Goal: Navigation & Orientation: Find specific page/section

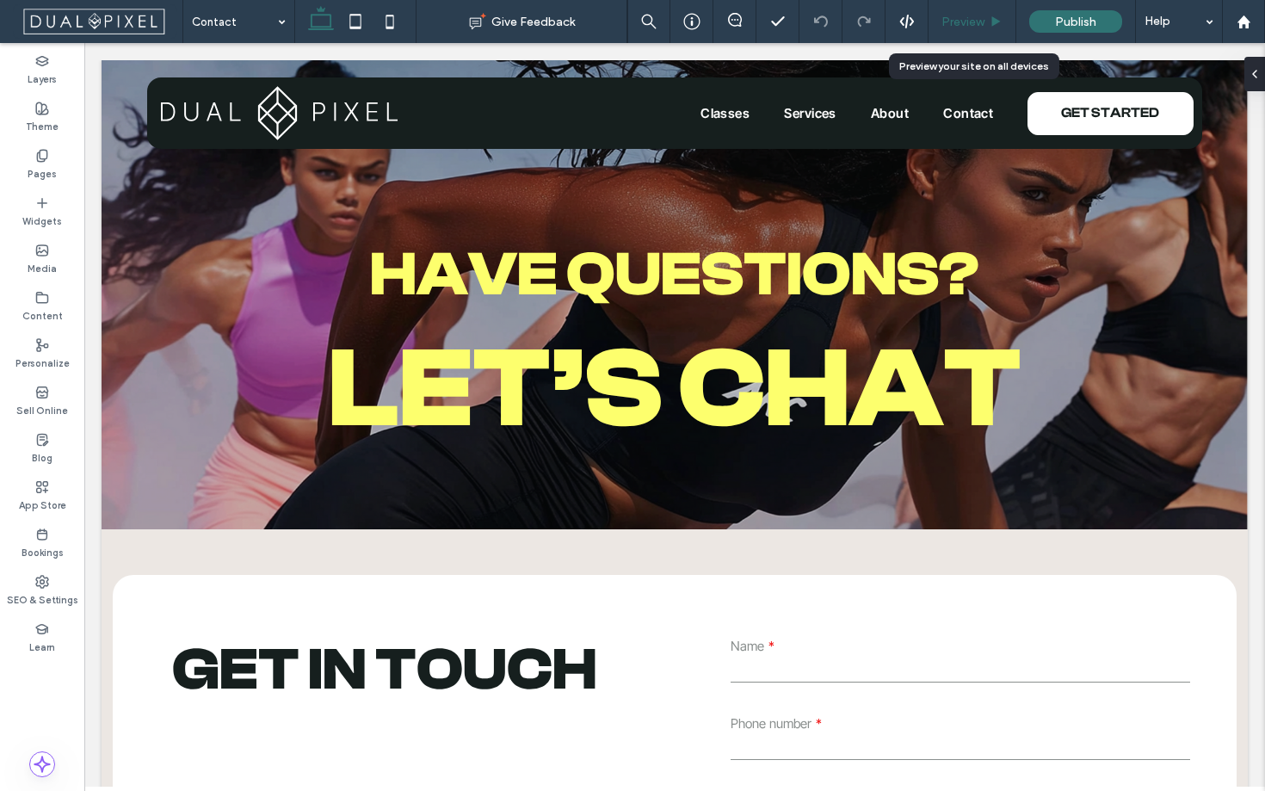
click at [970, 15] on span "Preview" at bounding box center [962, 22] width 43 height 15
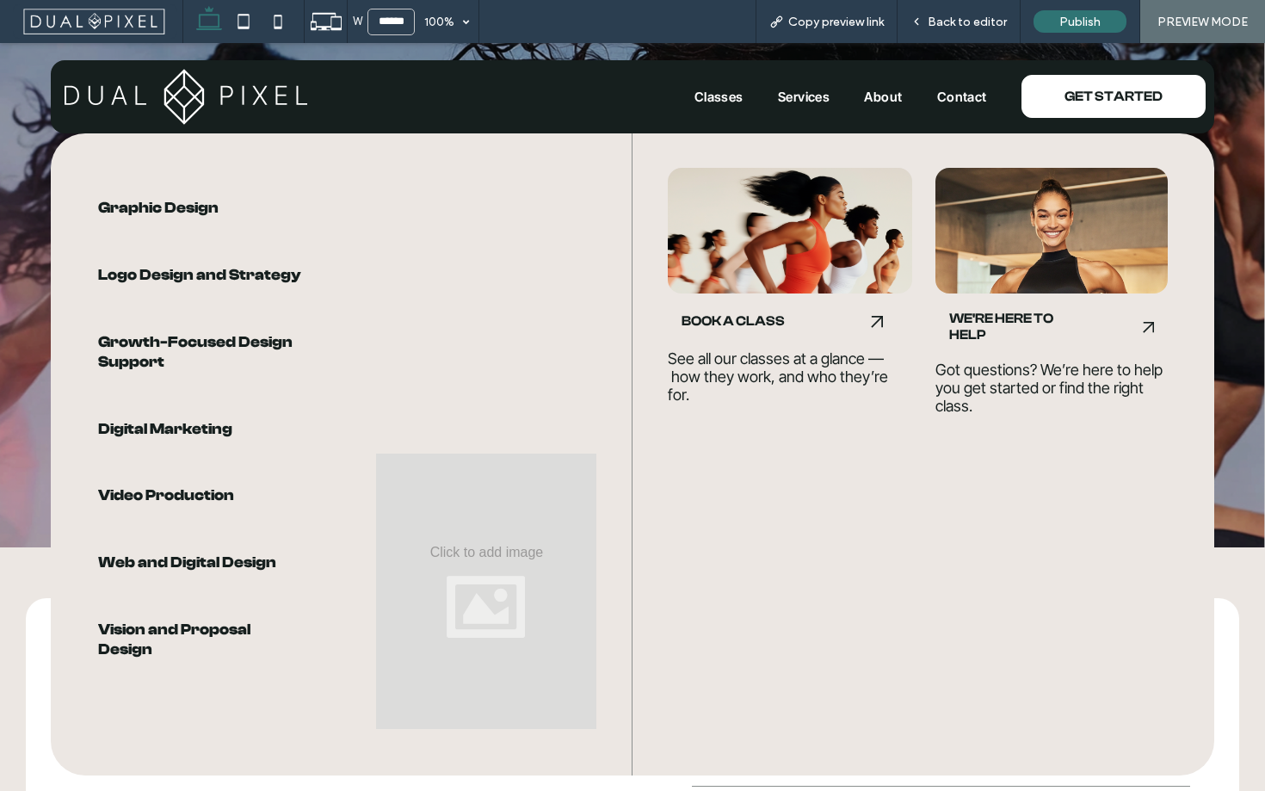
click at [834, 96] on link "Services" at bounding box center [803, 97] width 87 height 16
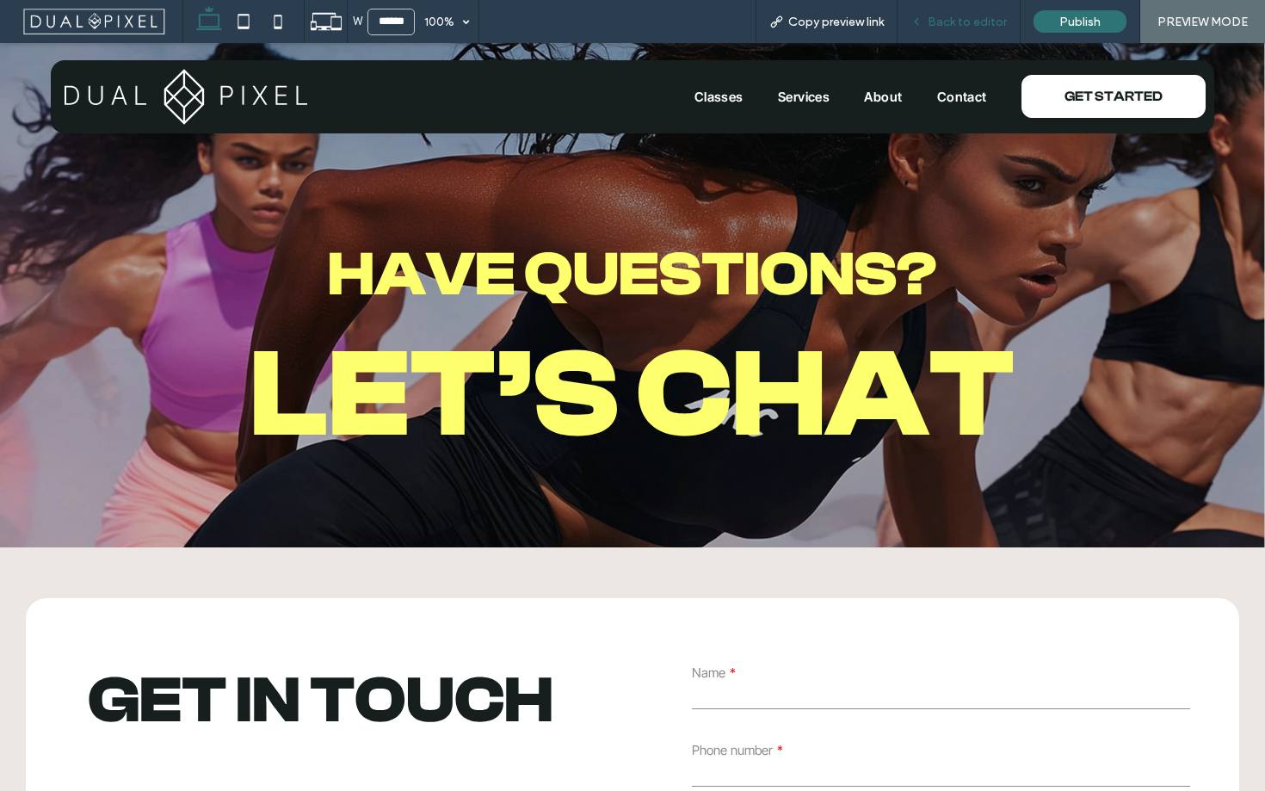
click at [988, 10] on div "Back to editor" at bounding box center [958, 21] width 123 height 43
click at [972, 18] on span "Back to editor" at bounding box center [966, 22] width 79 height 15
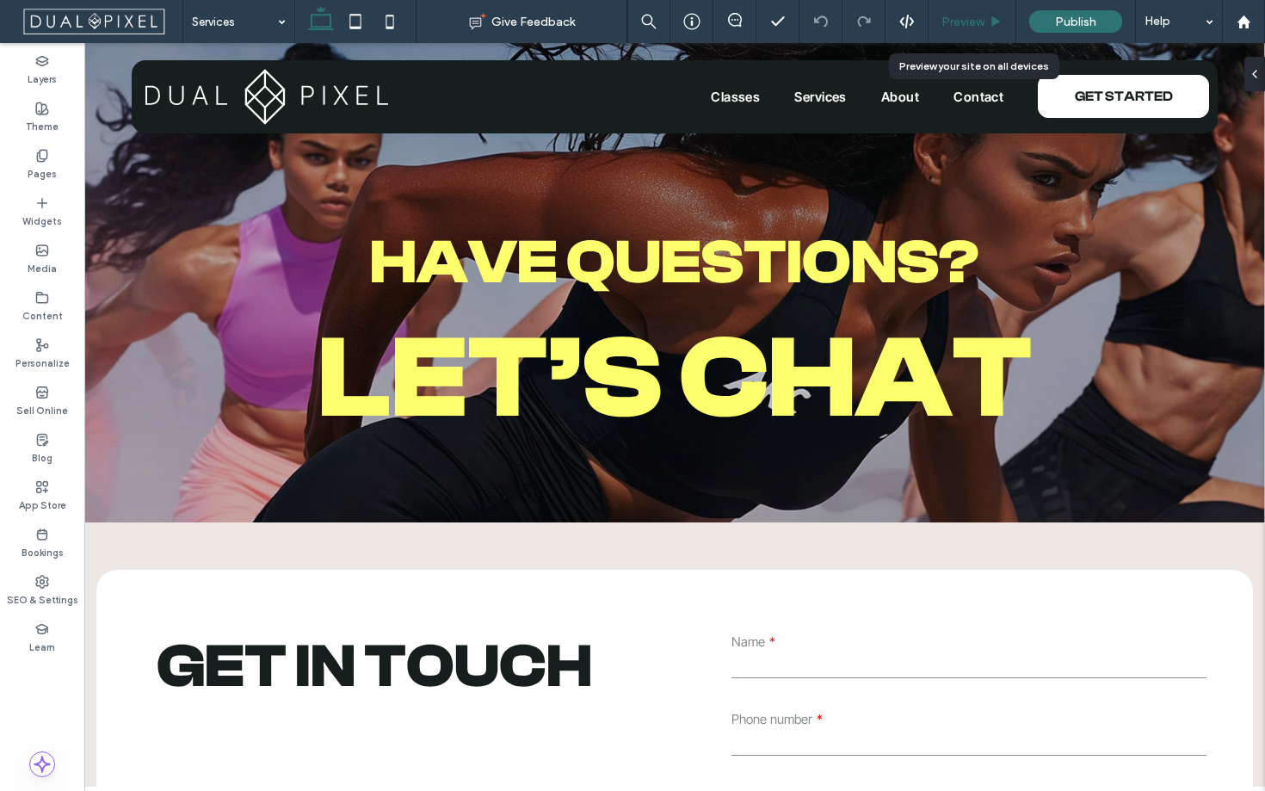
click at [951, 25] on span "Preview" at bounding box center [962, 22] width 43 height 15
